Goal: Information Seeking & Learning: Find specific fact

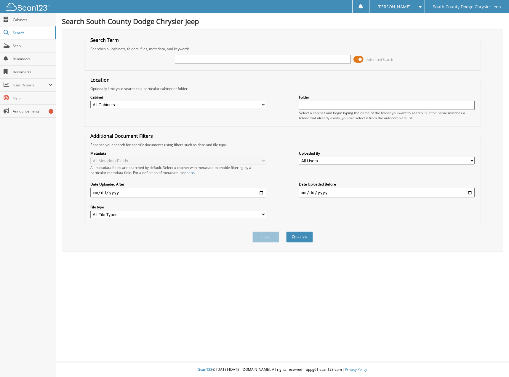
click at [199, 56] on input "text" at bounding box center [263, 59] width 176 height 9
type input "373387"
click at [286, 231] on button "Search" at bounding box center [299, 236] width 27 height 11
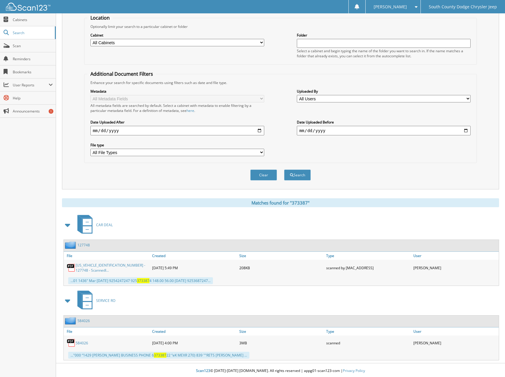
scroll to position [62, 0]
click at [106, 267] on link "[US_VEHICLE_IDENTIFICATION_NUMBER] - 127748 - ScannedI..." at bounding box center [113, 267] width 74 height 10
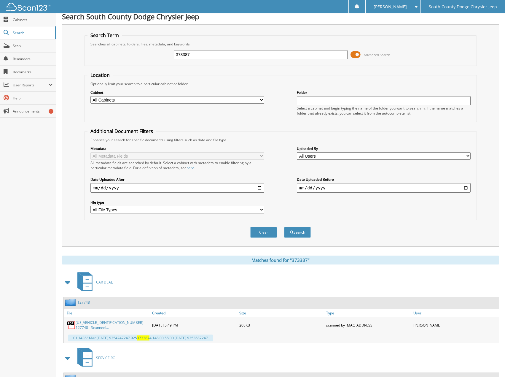
scroll to position [3, 0]
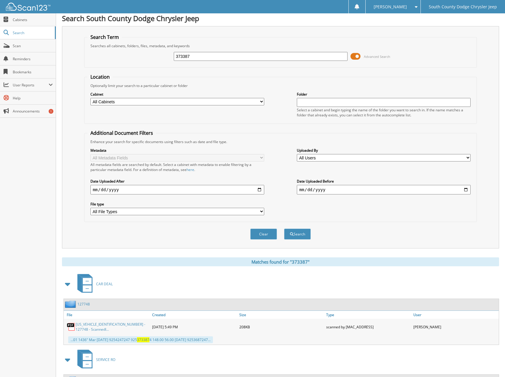
drag, startPoint x: 203, startPoint y: 61, endPoint x: 201, endPoint y: 59, distance: 3.2
click at [203, 61] on div "373387 Advanced Search" at bounding box center [280, 56] width 386 height 16
click at [200, 59] on input "373387" at bounding box center [261, 56] width 174 height 9
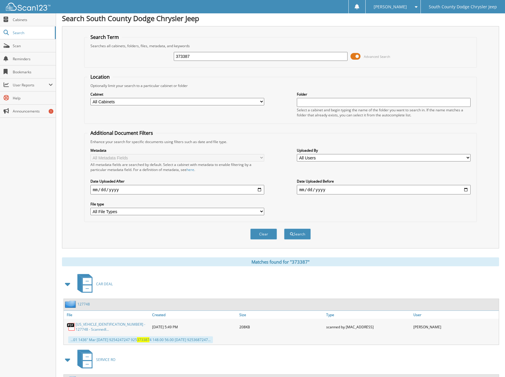
paste input "[US_VEHICLE_IDENTIFICATION_NUMBER]"
type input "[US_VEHICLE_IDENTIFICATION_NUMBER]"
click at [284, 228] on button "Search" at bounding box center [297, 233] width 27 height 11
